Goal: Task Accomplishment & Management: Use online tool/utility

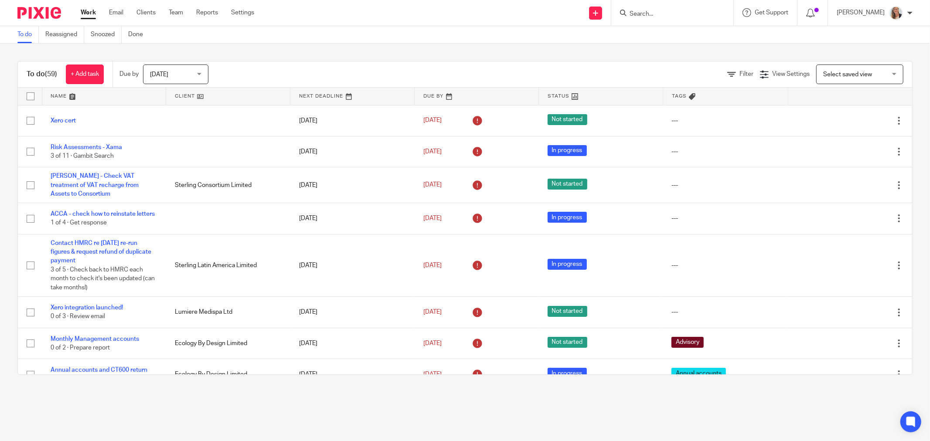
click at [673, 15] on input "Search" at bounding box center [667, 14] width 78 height 8
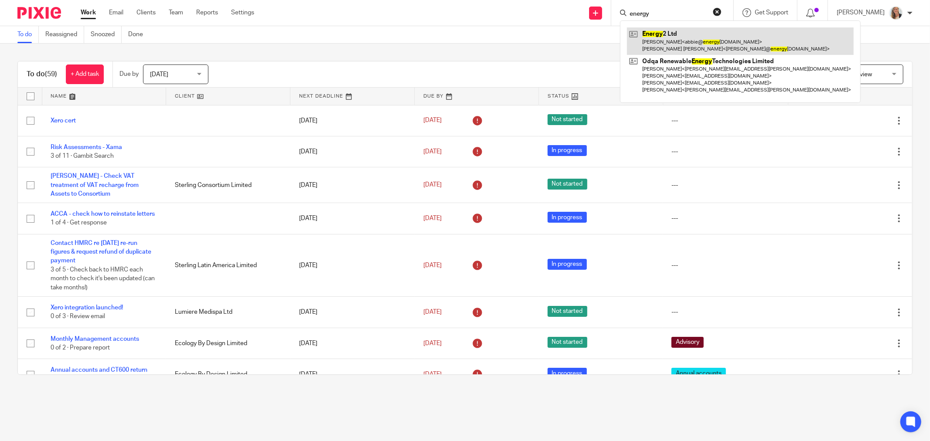
type input "energy"
click at [674, 41] on link at bounding box center [740, 40] width 227 height 27
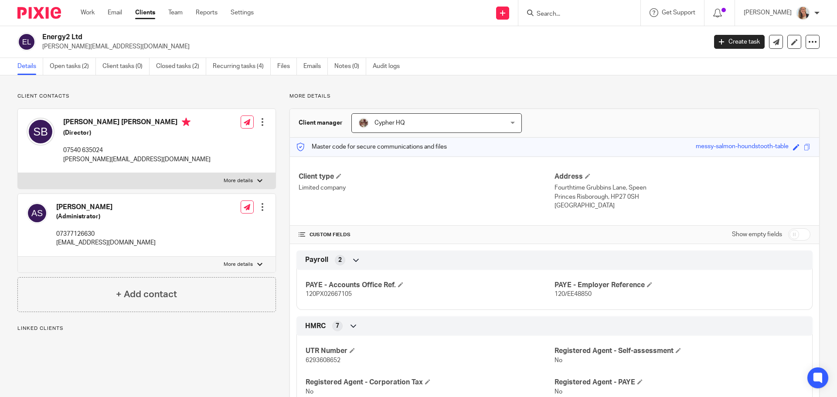
drag, startPoint x: 0, startPoint y: 0, endPoint x: 133, endPoint y: 34, distance: 137.5
click at [135, 32] on div "Energy2 Ltd shaun@energy2.co.uk Create task Update from Companies House Export …" at bounding box center [418, 42] width 837 height 32
click at [71, 64] on link "Open tasks (2)" at bounding box center [73, 66] width 46 height 17
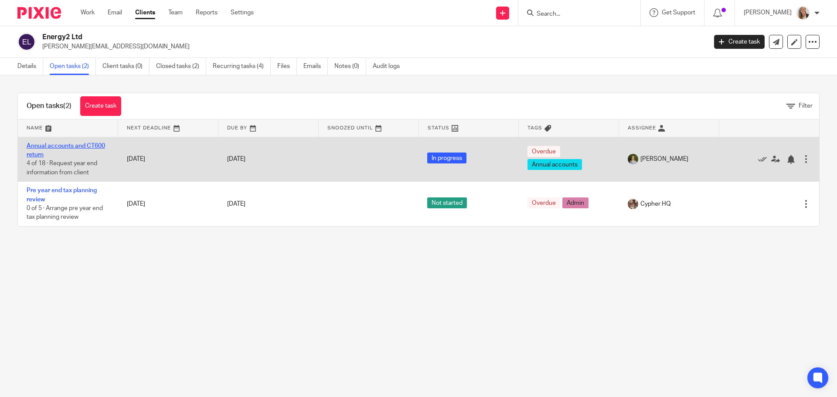
click at [65, 146] on link "Annual accounts and CT600 return" at bounding box center [66, 150] width 78 height 15
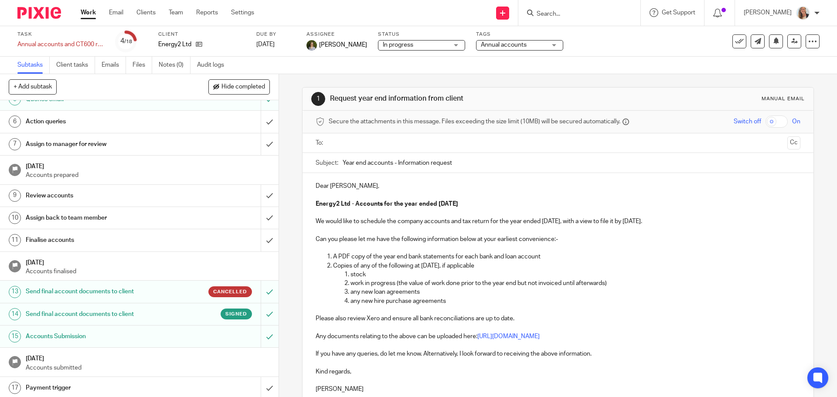
scroll to position [133, 0]
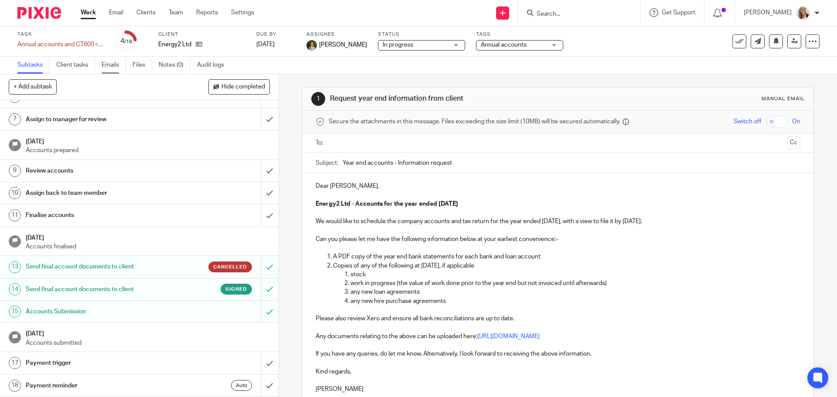
click at [110, 65] on link "Emails" at bounding box center [114, 65] width 24 height 17
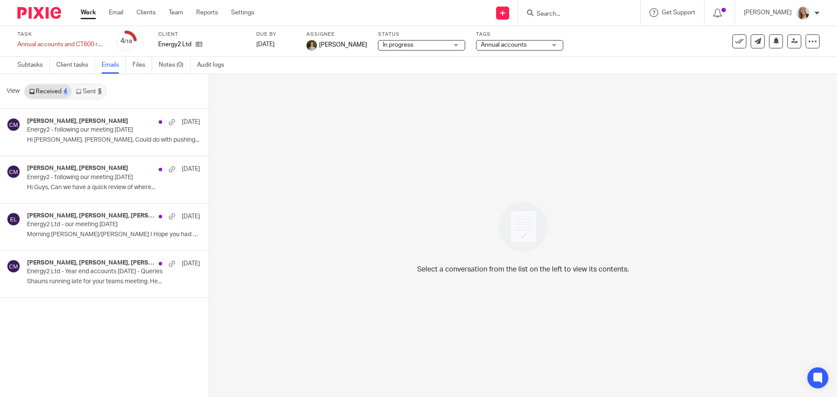
click at [91, 92] on link "Sent 5" at bounding box center [88, 92] width 34 height 14
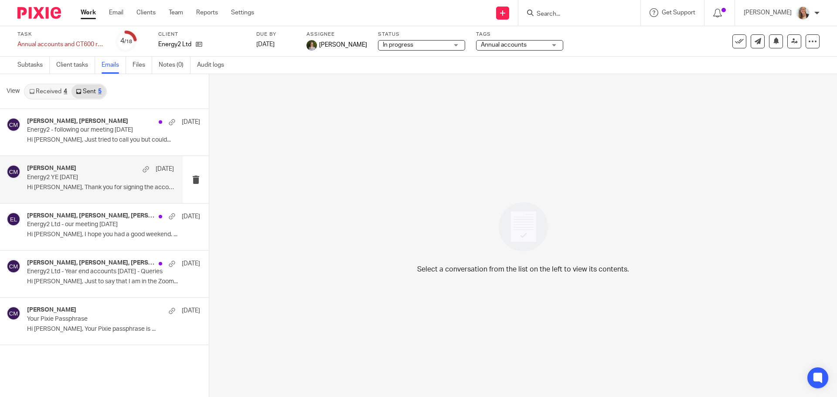
click at [92, 181] on p "Energy2 YE 31 October 2024" at bounding box center [86, 177] width 118 height 7
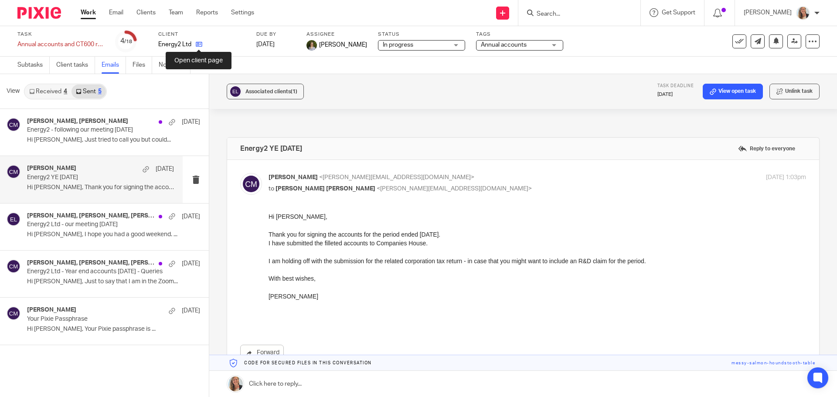
click at [196, 46] on icon at bounding box center [199, 44] width 7 height 7
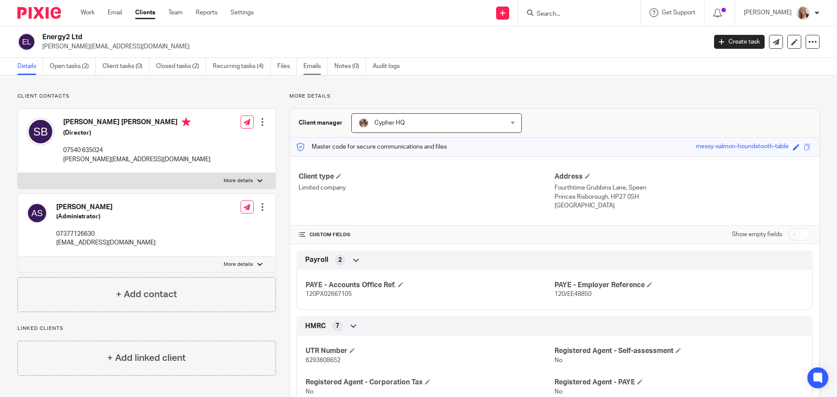
click at [313, 63] on link "Emails" at bounding box center [315, 66] width 24 height 17
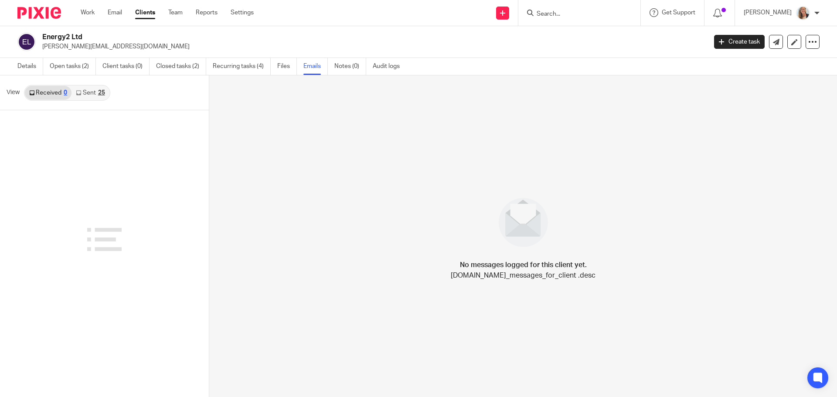
click at [96, 92] on link "Sent 25" at bounding box center [89, 93] width 37 height 14
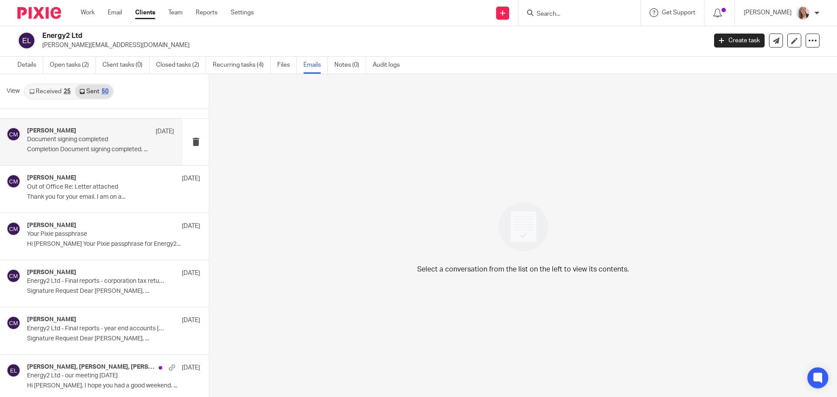
scroll to position [921, 0]
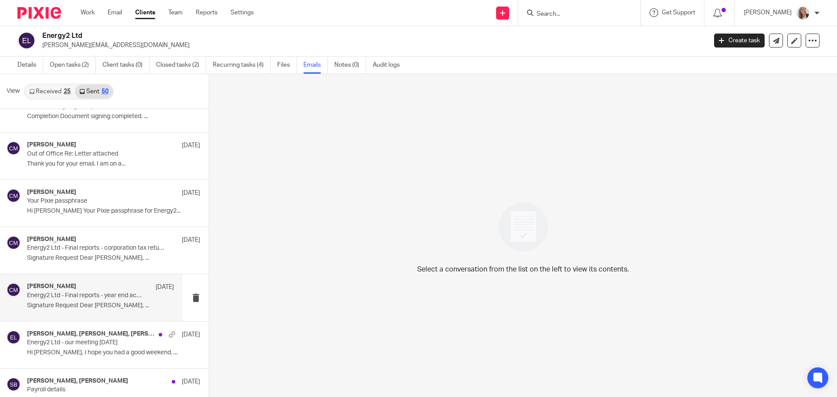
click at [120, 294] on p "Energy2 Ltd - Final reports - year end accounts 31 Oct 2024" at bounding box center [86, 295] width 118 height 7
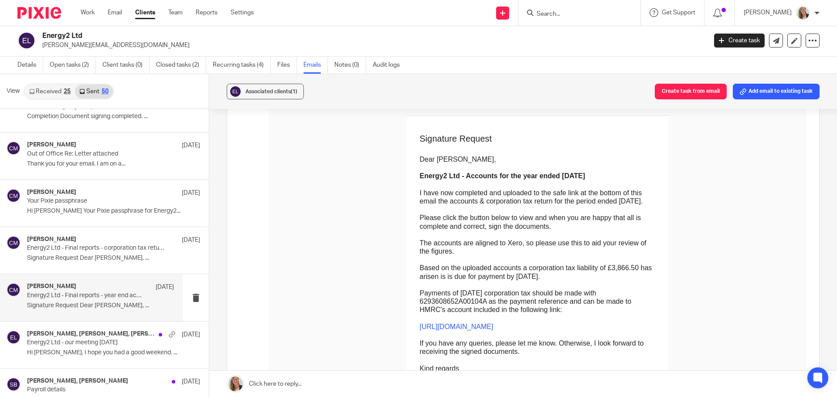
scroll to position [131, 0]
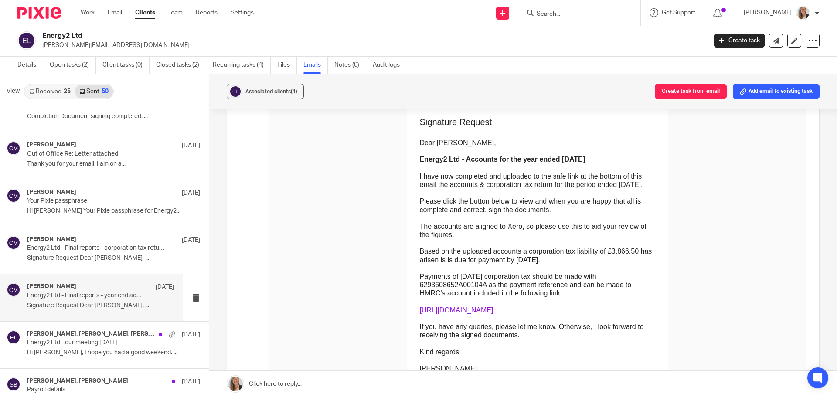
click at [493, 306] on link "https://www.gov.uk/pay-corporation-tax/bank-details" at bounding box center [457, 309] width 74 height 7
